Goal: Check status: Check status

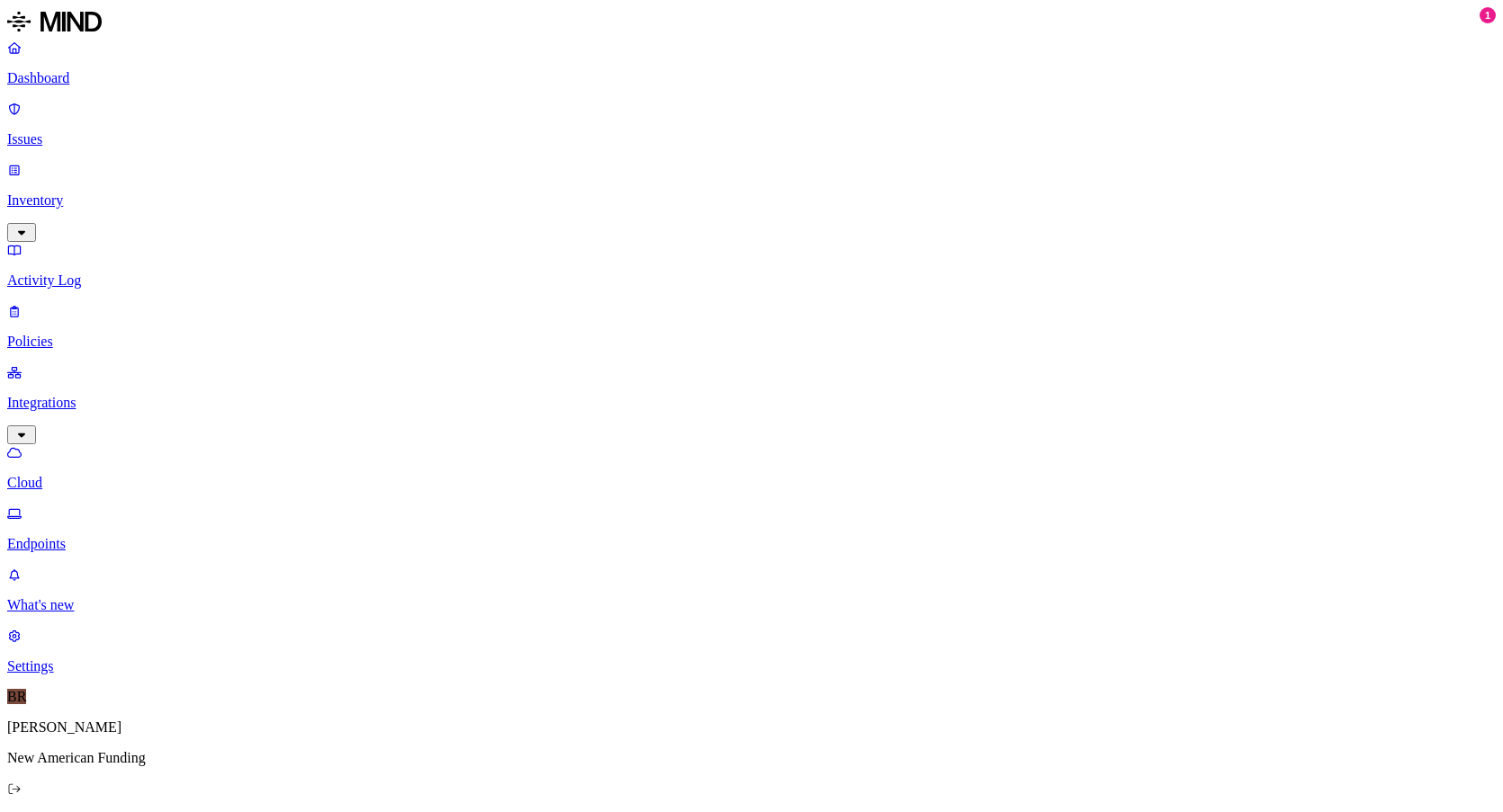
click at [128, 395] on p "Integrations" at bounding box center [752, 403] width 1488 height 16
click at [124, 536] on p "Endpoints" at bounding box center [752, 544] width 1488 height 16
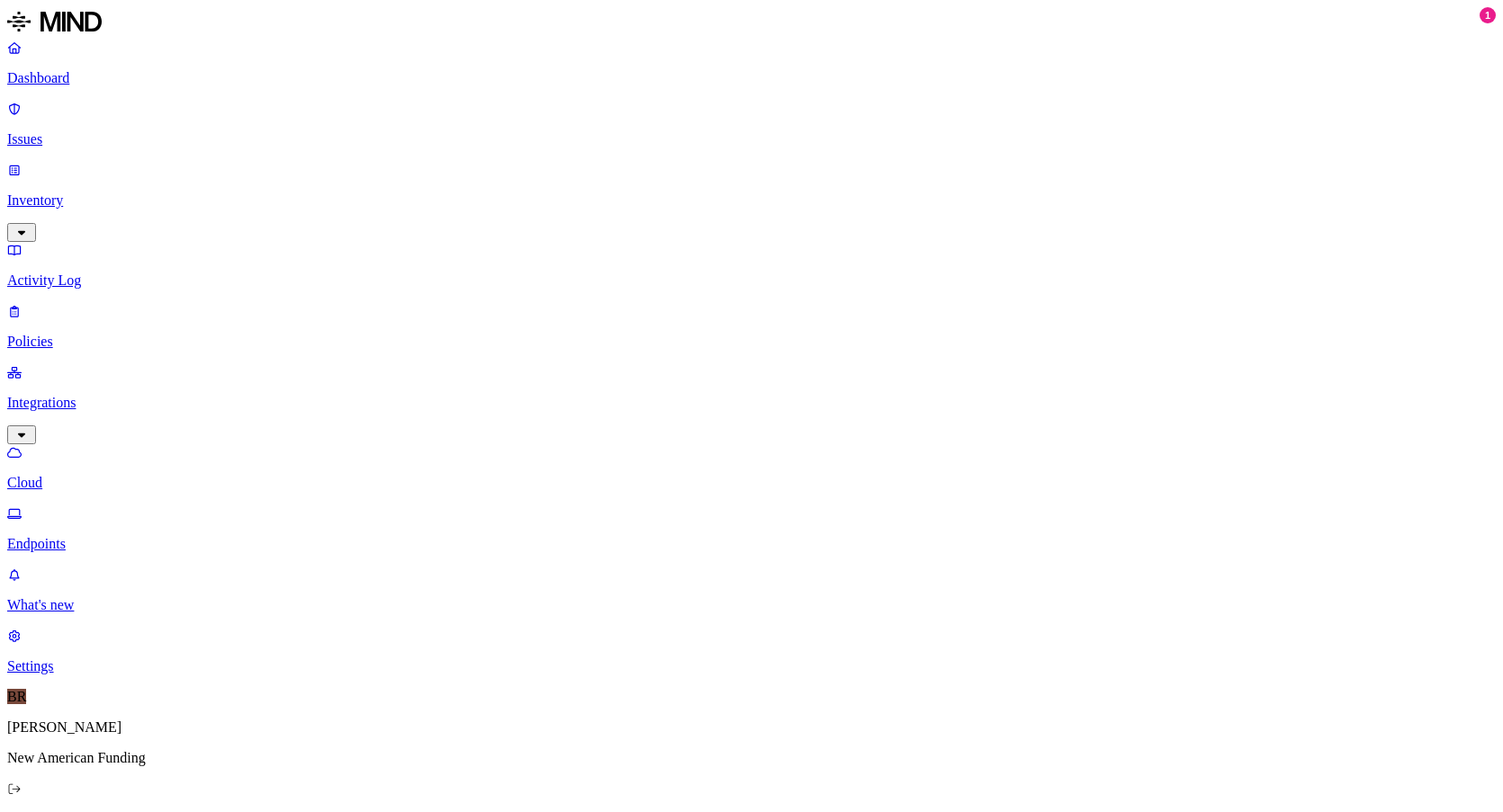
click at [158, 412] on nav "Dashboard Issues Inventory Activity Log Policies Integrations Cloud Endpoints W…" at bounding box center [752, 357] width 1488 height 635
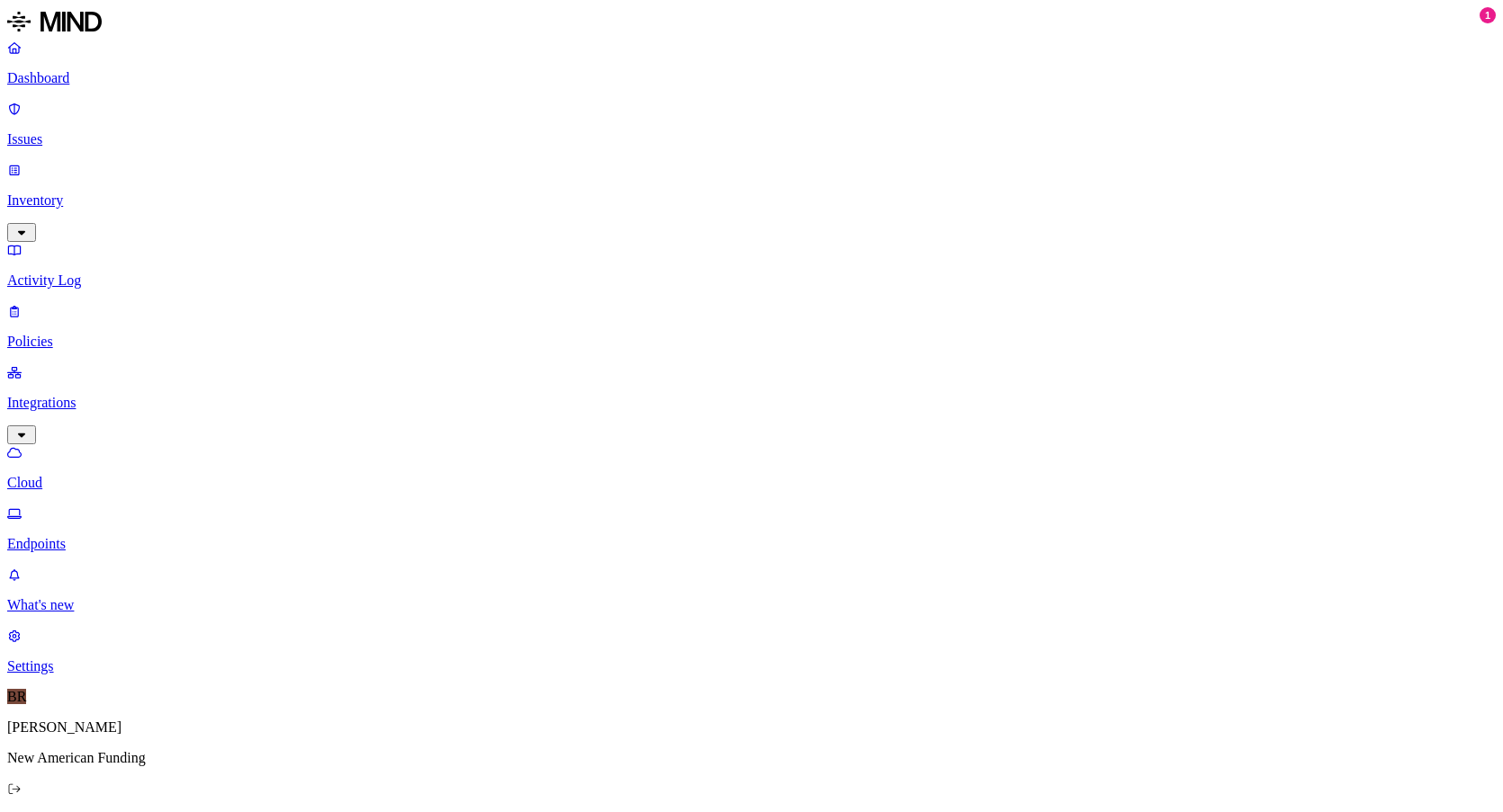
click at [146, 536] on p "Endpoints" at bounding box center [752, 544] width 1488 height 16
click at [813, 811] on h2 "Endpoints" at bounding box center [752, 827] width 1488 height 25
click at [174, 430] on nav "Dashboard Issues Inventory Activity Log Policies Integrations Cloud Endpoints W…" at bounding box center [752, 357] width 1488 height 635
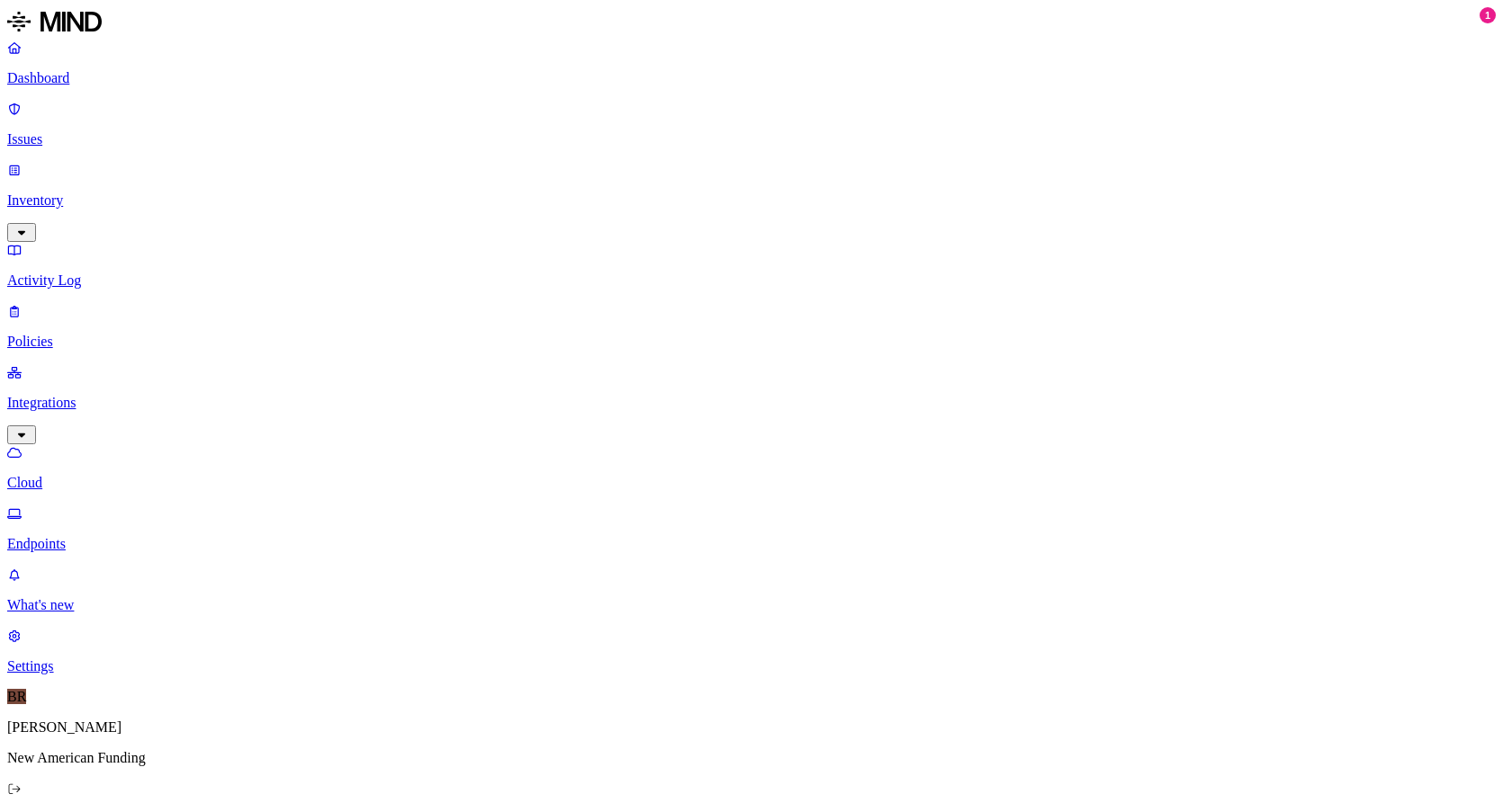
click at [76, 333] on p "Policies" at bounding box center [752, 342] width 1488 height 16
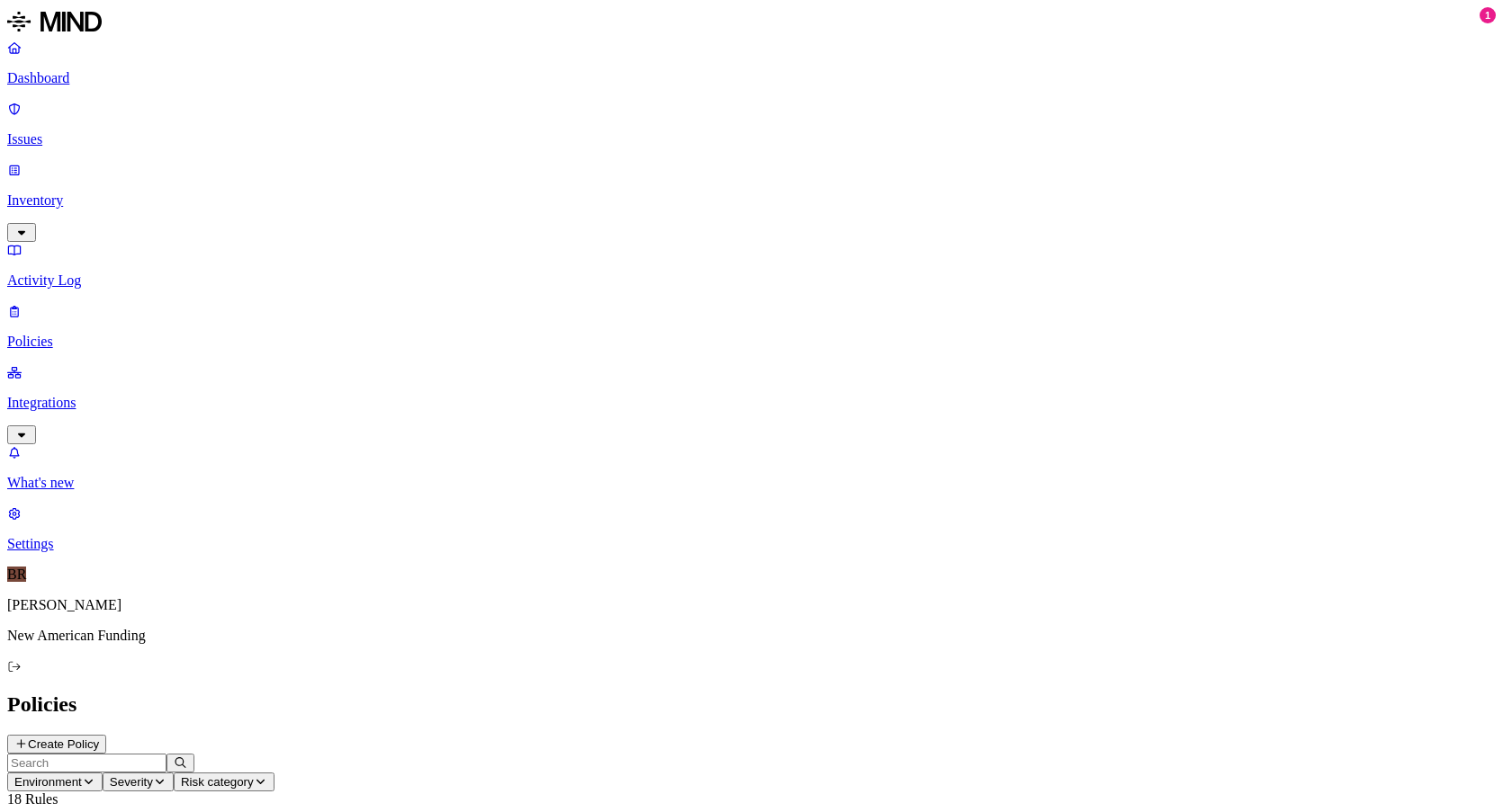
click at [103, 773] on button "Environment" at bounding box center [55, 782] width 95 height 19
click at [431, 171] on span "Endpoint" at bounding box center [427, 178] width 53 height 15
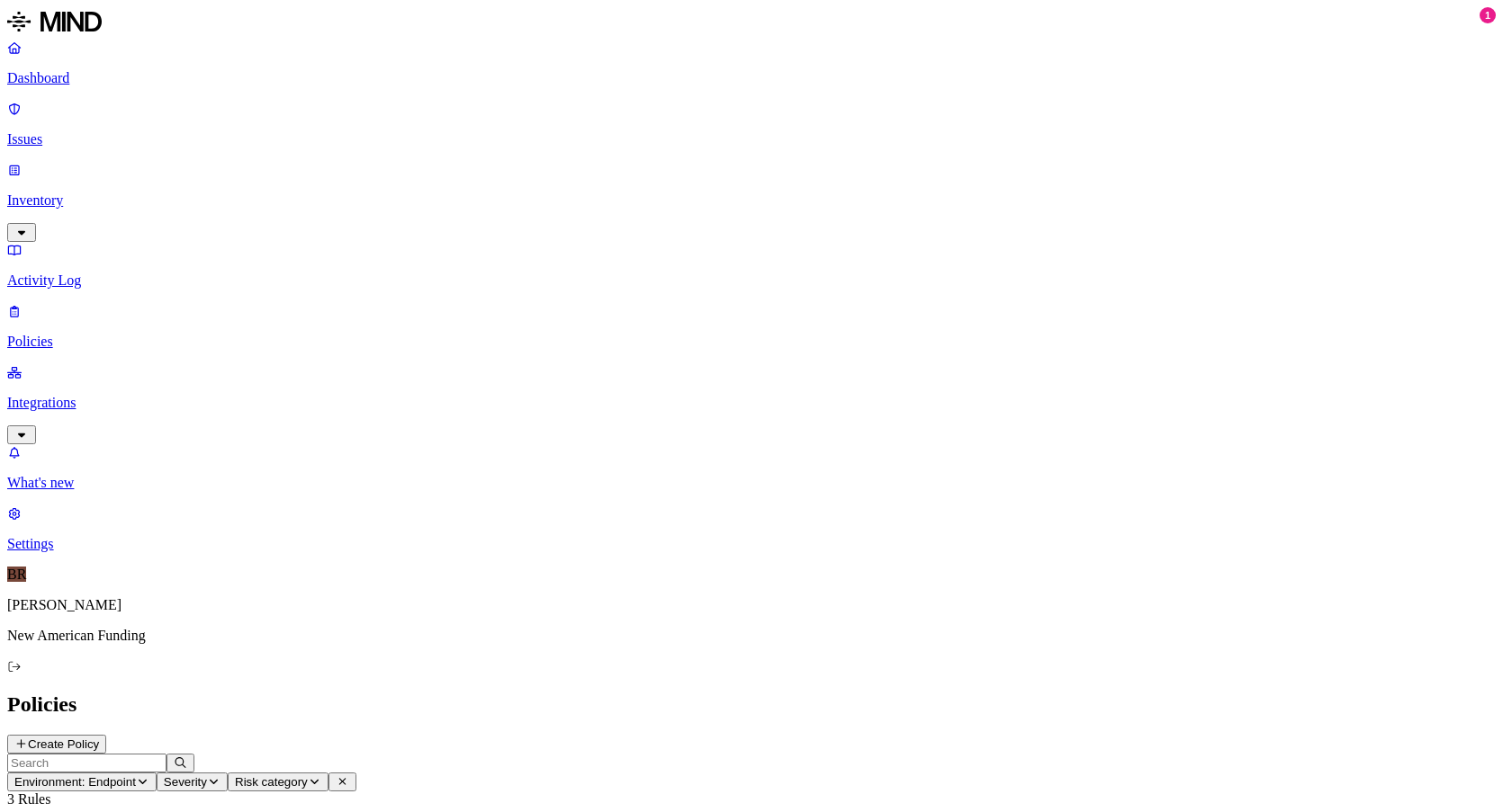
click at [82, 132] on p "Issues" at bounding box center [752, 140] width 1488 height 16
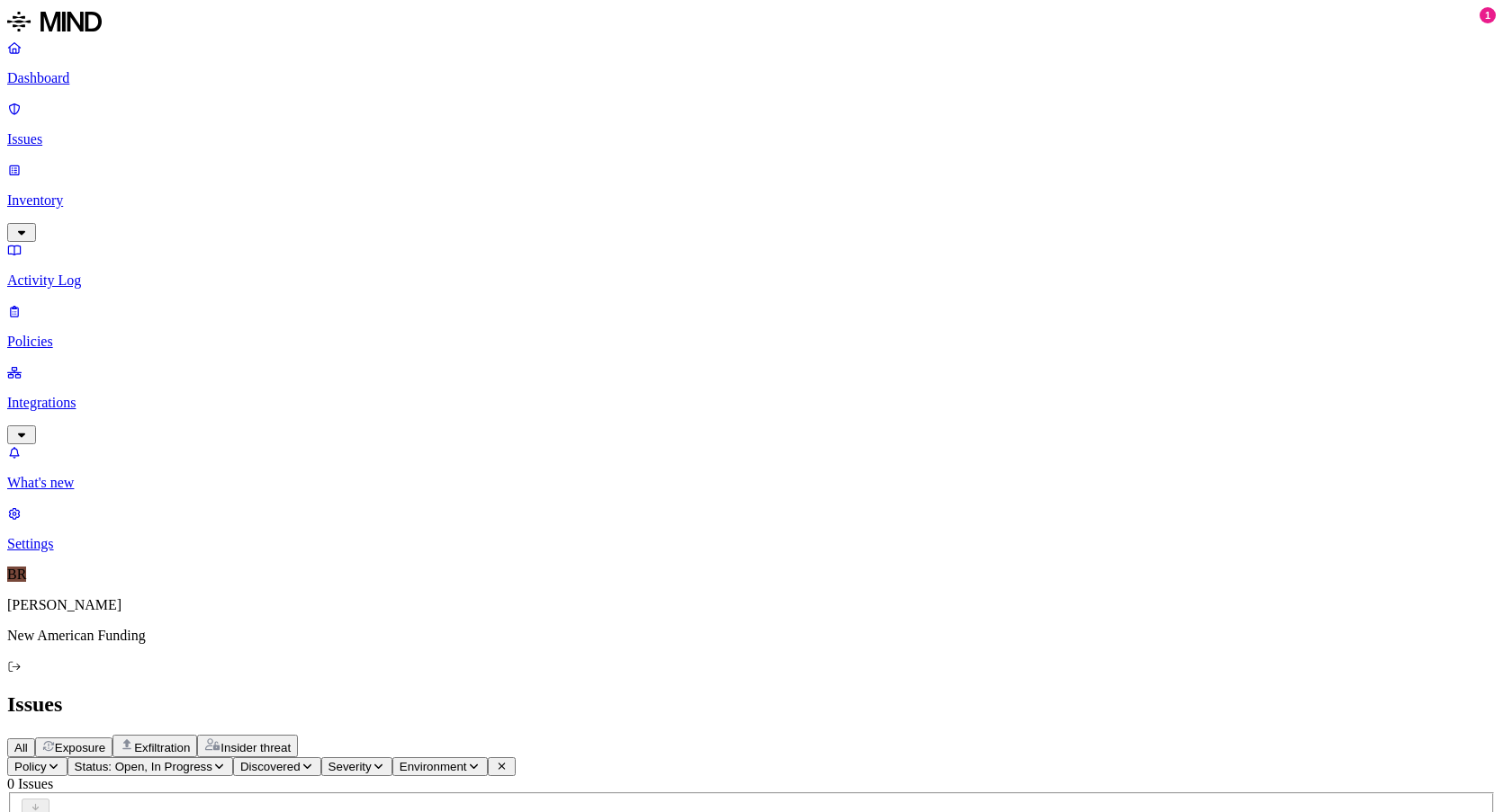
click at [213, 760] on span "Status: Open, In Progress" at bounding box center [144, 767] width 138 height 14
click at [359, 293] on span "Resolved" at bounding box center [352, 301] width 54 height 15
click at [795, 735] on div "All Exposure Exfiltration Insider threat" at bounding box center [752, 746] width 1488 height 23
